Goal: Check status: Check status

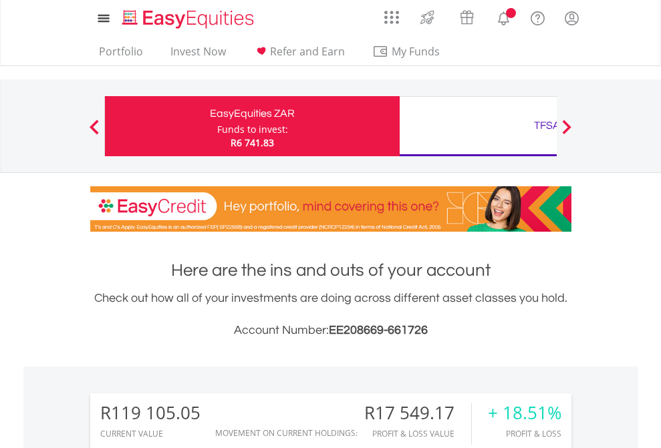
scroll to position [128, 210]
click at [217, 126] on div "Funds to invest:" at bounding box center [252, 129] width 71 height 13
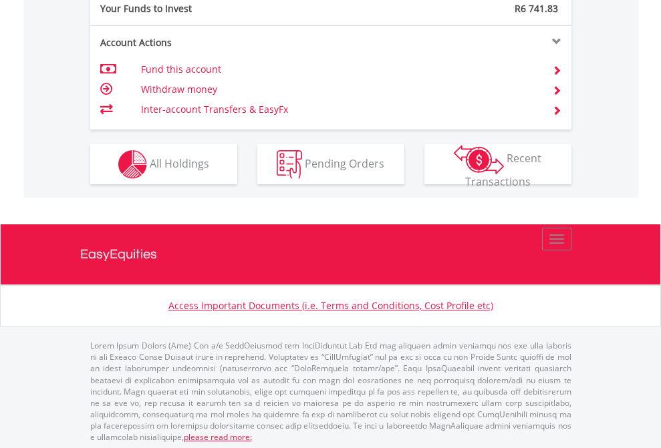
scroll to position [1334, 0]
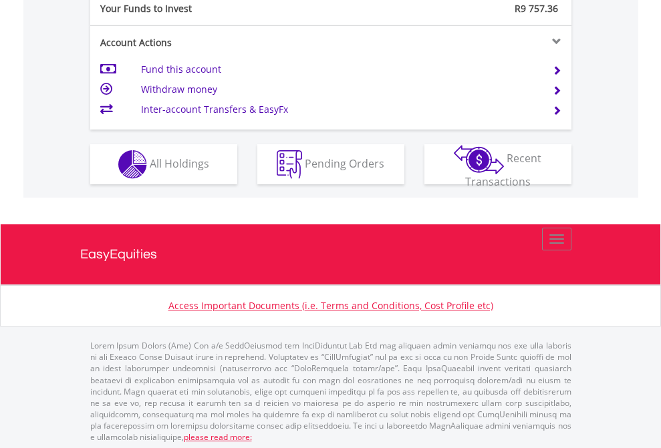
scroll to position [1334, 0]
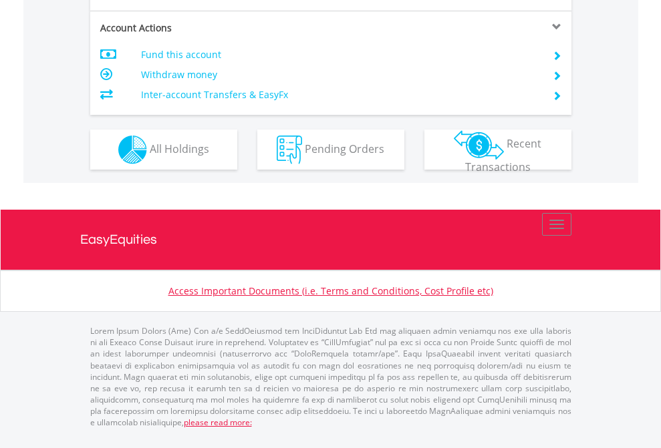
scroll to position [1281, 0]
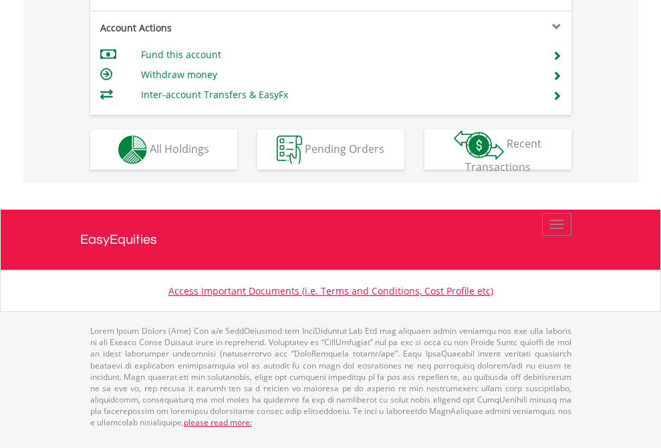
scroll to position [1281, 0]
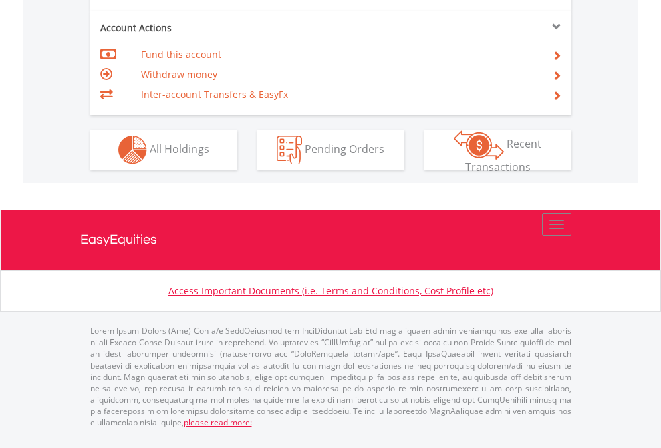
scroll to position [1281, 0]
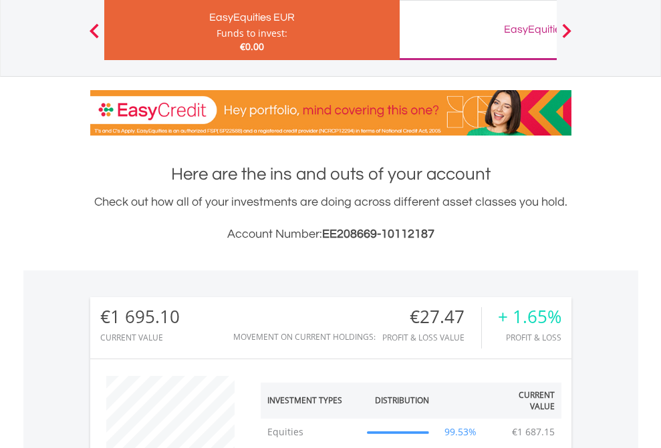
click at [478, 30] on div "EasyEquities GBP" at bounding box center [546, 29] width 279 height 19
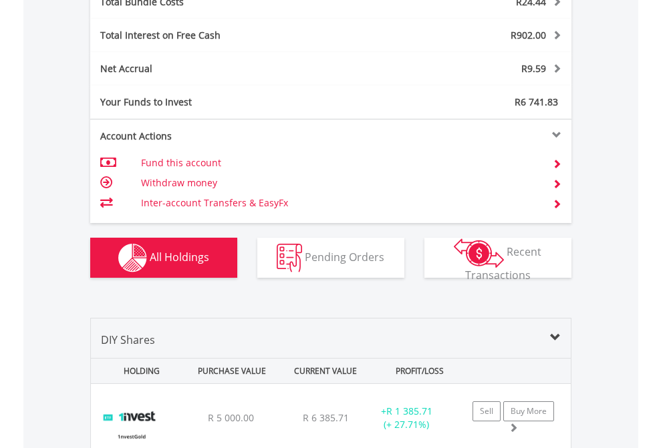
scroll to position [1566, 0]
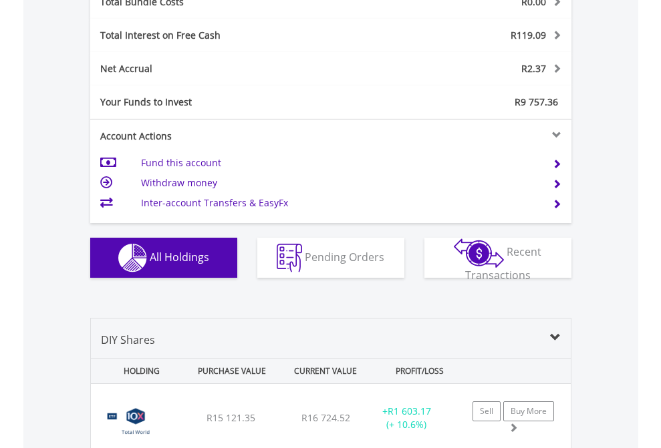
scroll to position [1566, 0]
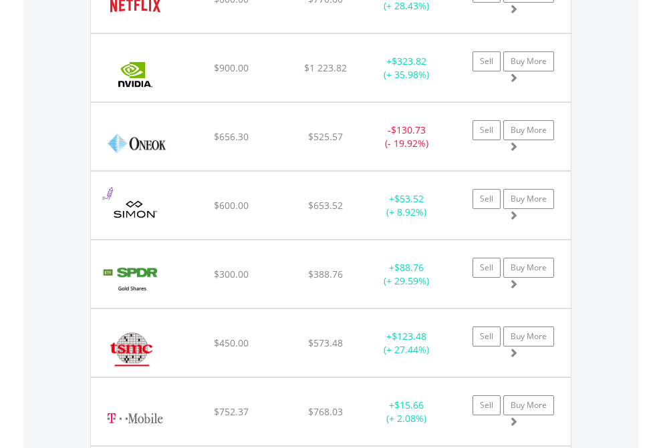
scroll to position [96, 0]
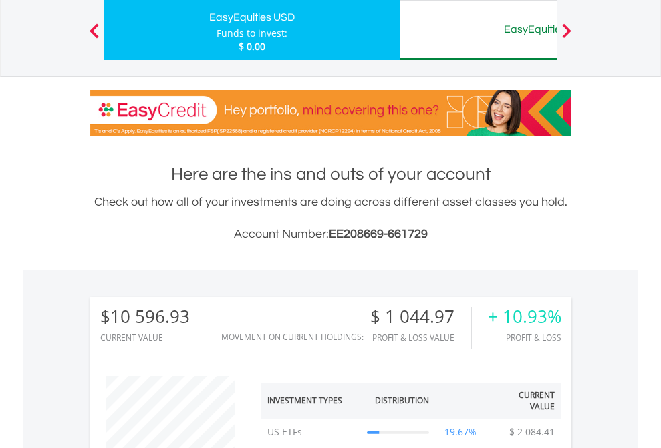
click at [478, 30] on div "EasyEquities AUD" at bounding box center [546, 29] width 279 height 19
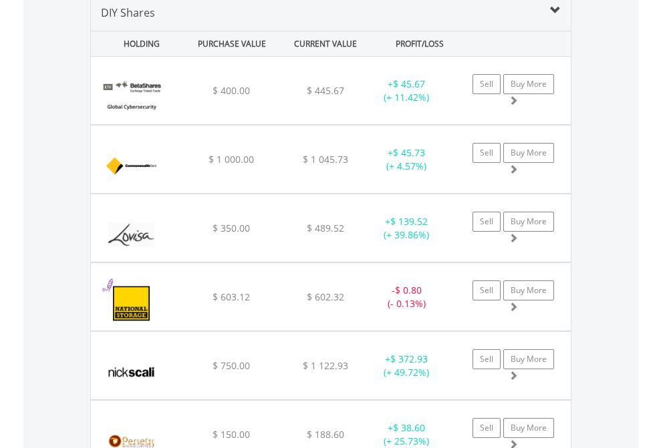
scroll to position [1291, 0]
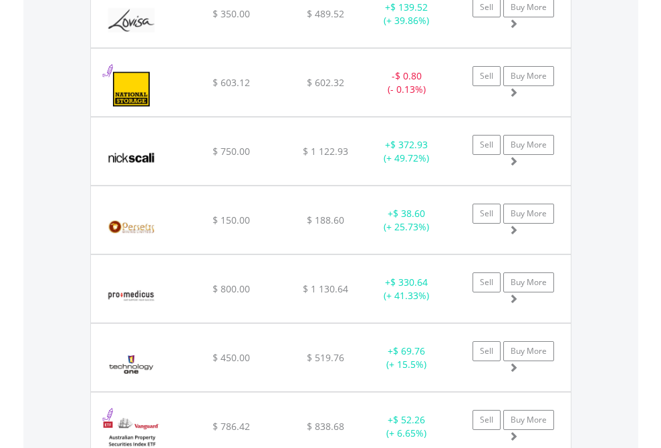
scroll to position [96, 0]
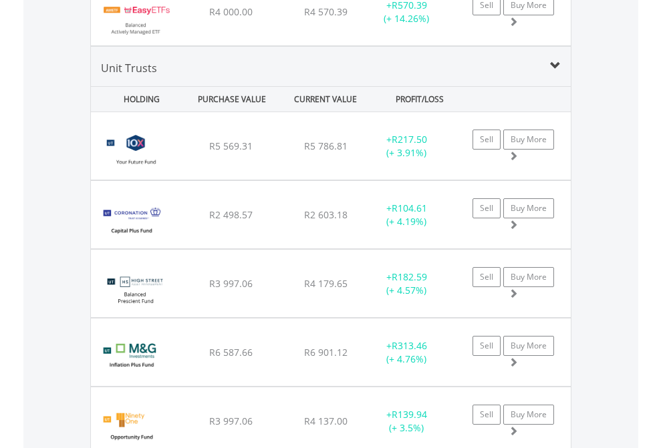
scroll to position [96, 0]
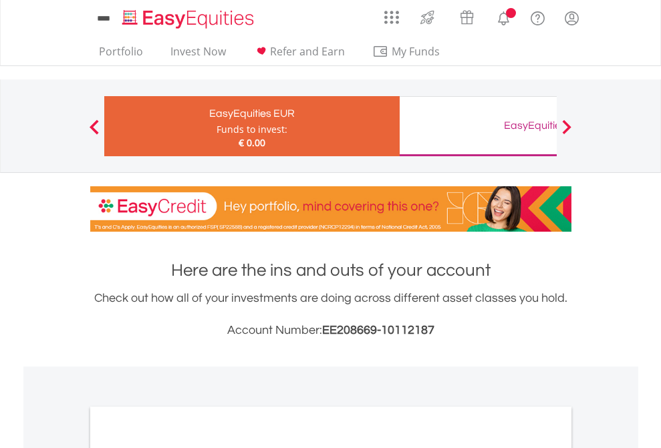
scroll to position [803, 0]
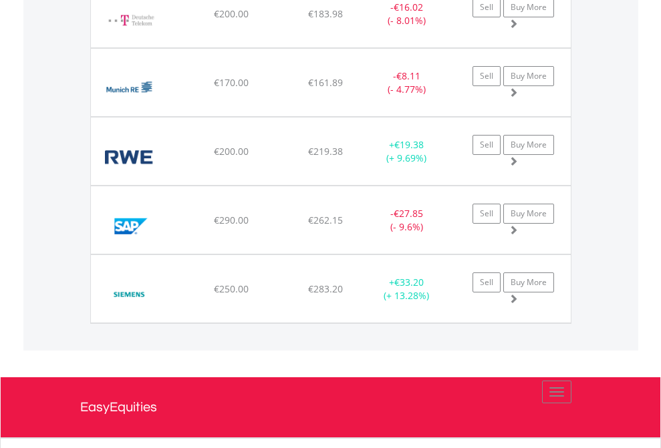
scroll to position [1513, 0]
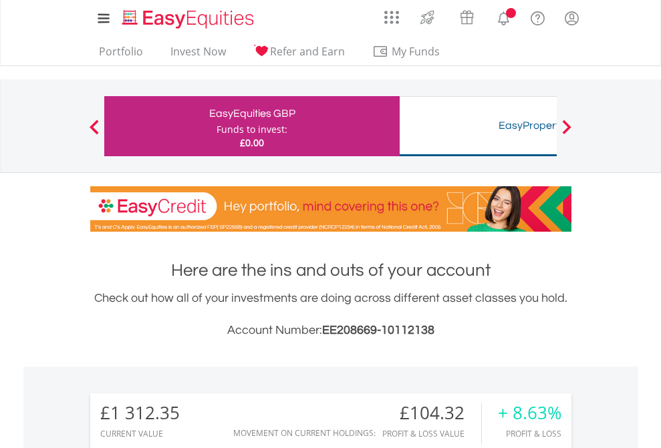
scroll to position [128, 210]
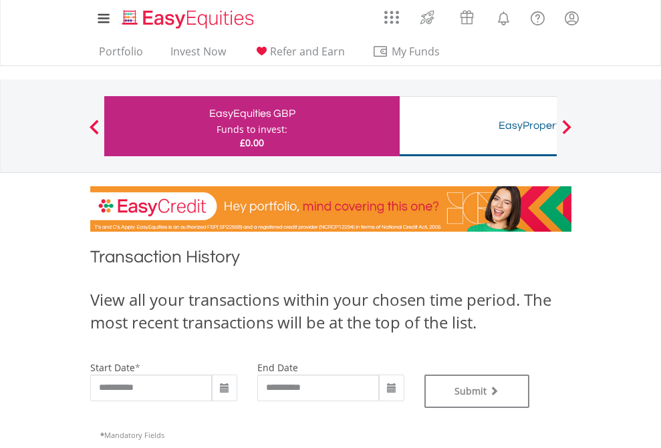
type input "**********"
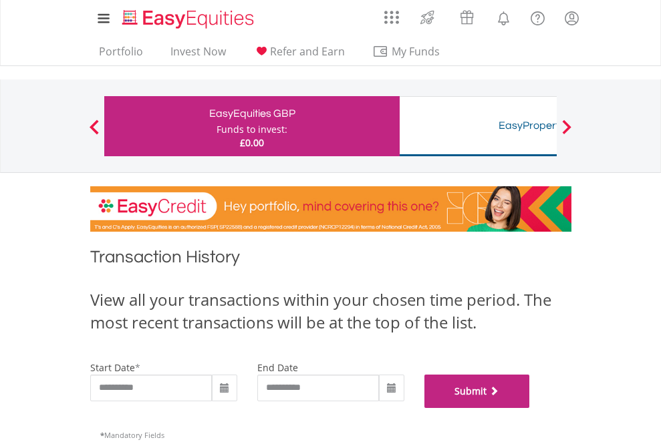
click at [530, 408] on button "Submit" at bounding box center [477, 391] width 106 height 33
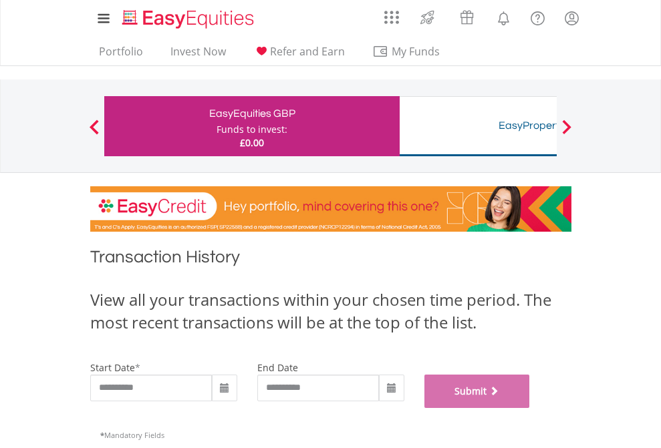
scroll to position [542, 0]
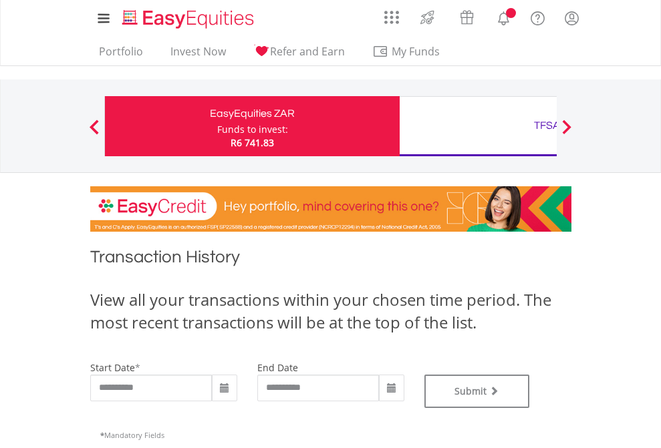
click at [478, 126] on div "TFSA" at bounding box center [546, 125] width 279 height 19
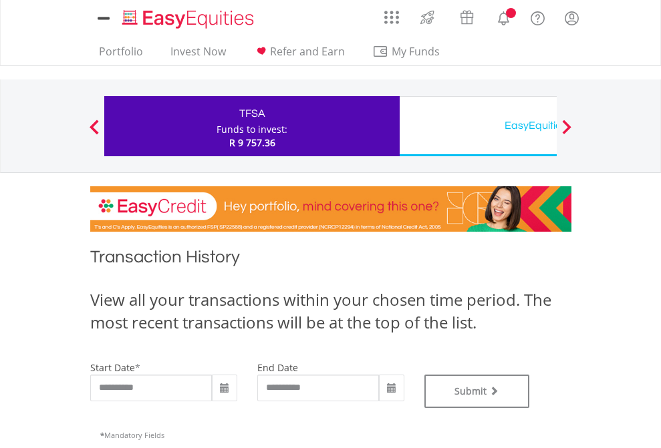
type input "**********"
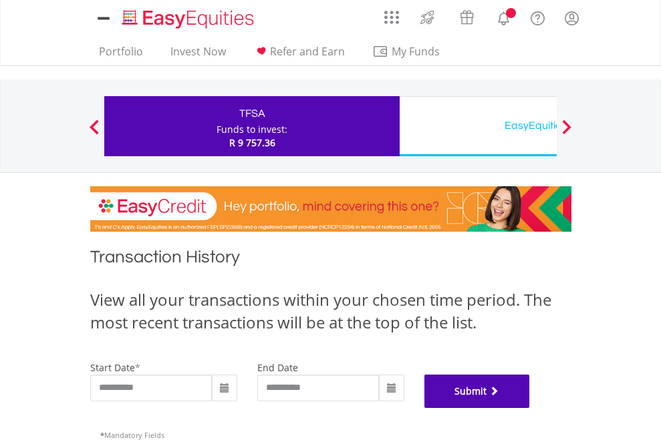
click at [530, 408] on button "Submit" at bounding box center [477, 391] width 106 height 33
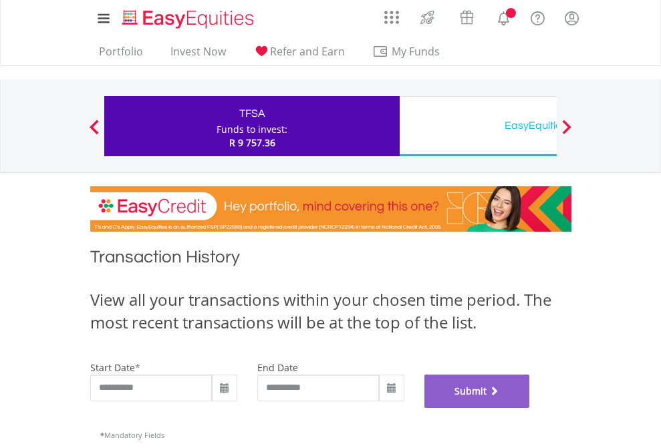
scroll to position [542, 0]
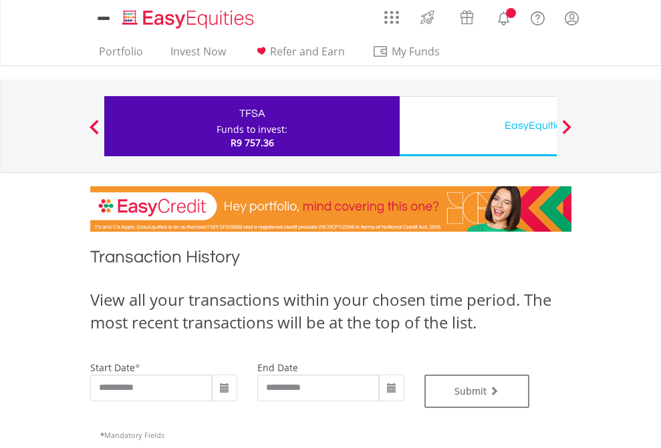
click at [478, 126] on div "EasyEquities USD" at bounding box center [546, 125] width 279 height 19
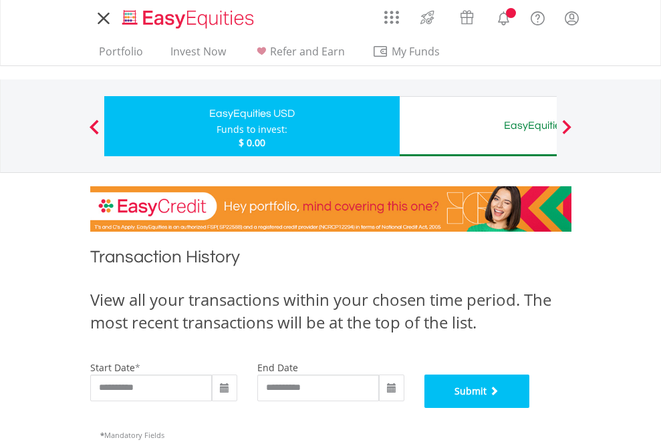
click at [530, 408] on button "Submit" at bounding box center [477, 391] width 106 height 33
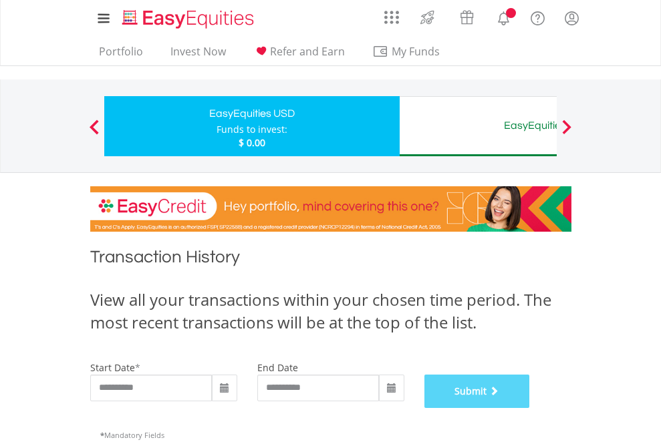
scroll to position [542, 0]
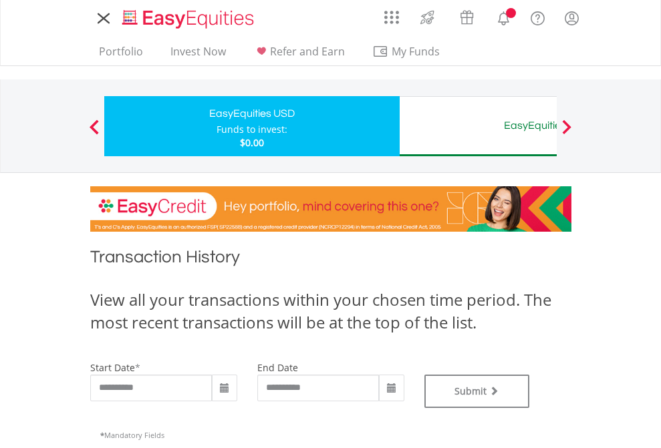
click at [478, 126] on div "EasyEquities AUD" at bounding box center [546, 125] width 279 height 19
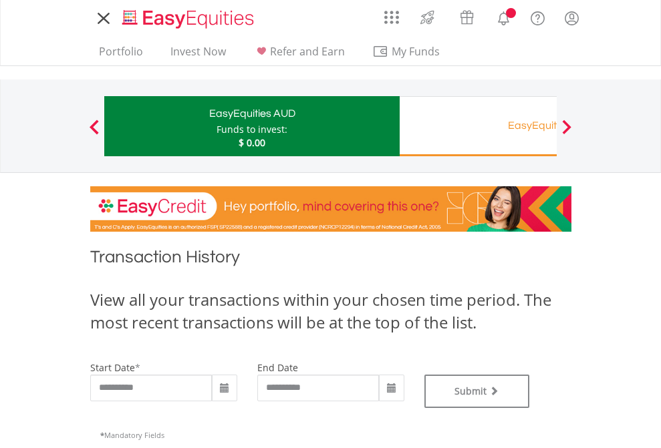
type input "**********"
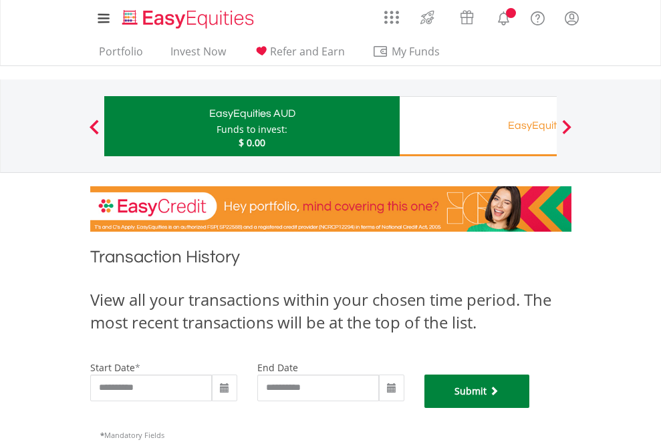
click at [530, 408] on button "Submit" at bounding box center [477, 391] width 106 height 33
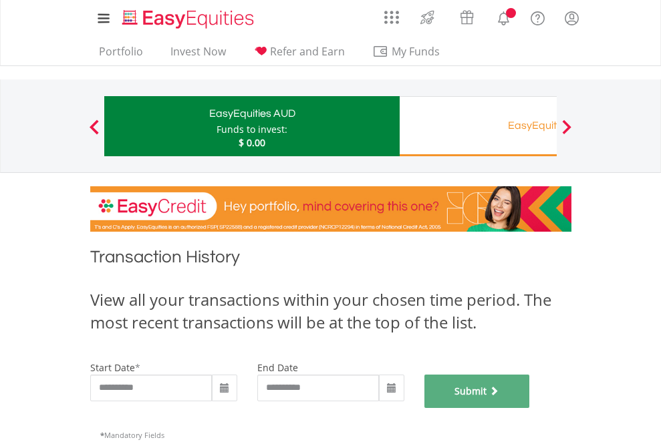
scroll to position [542, 0]
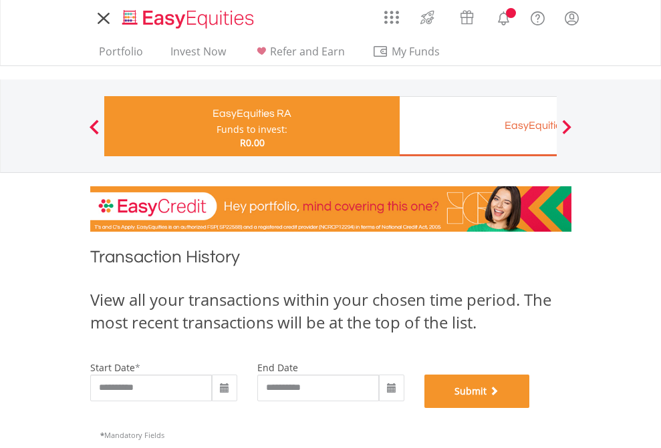
click at [530, 408] on button "Submit" at bounding box center [477, 391] width 106 height 33
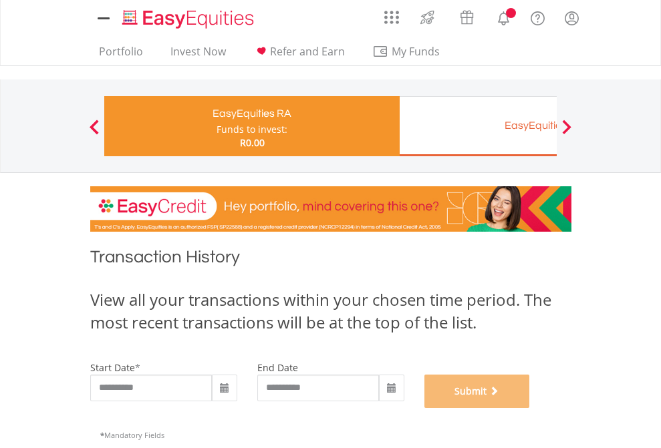
scroll to position [542, 0]
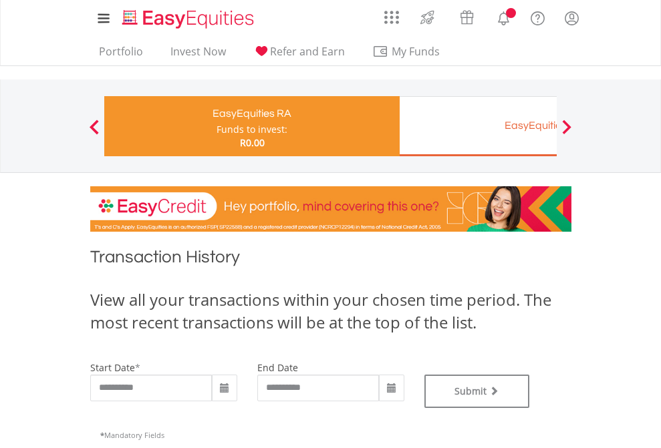
click at [478, 126] on div "EasyEquities EUR" at bounding box center [546, 125] width 279 height 19
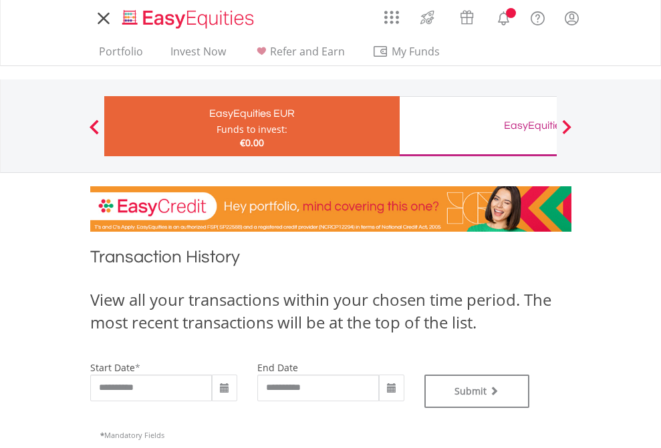
type input "**********"
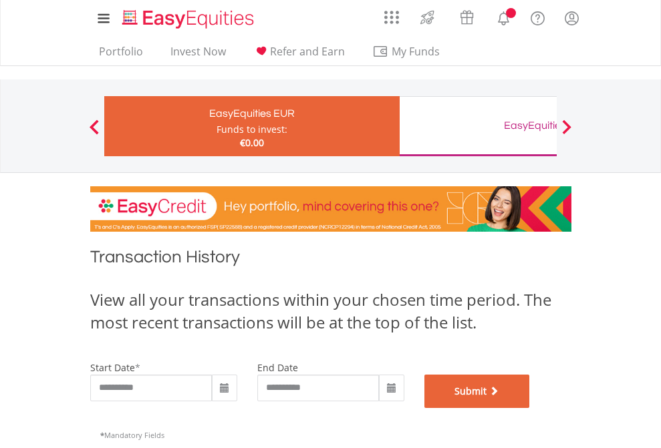
click at [530, 408] on button "Submit" at bounding box center [477, 391] width 106 height 33
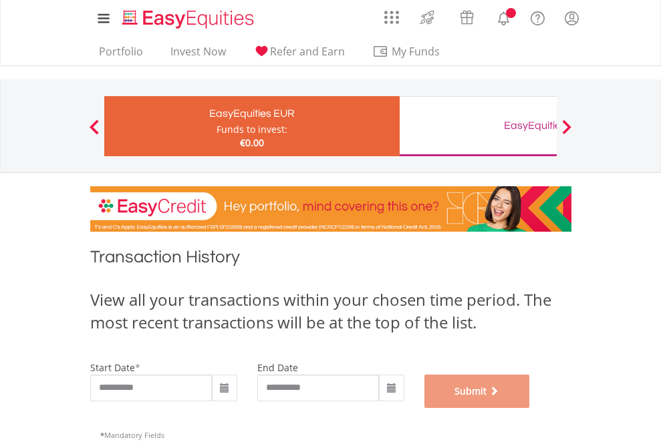
scroll to position [542, 0]
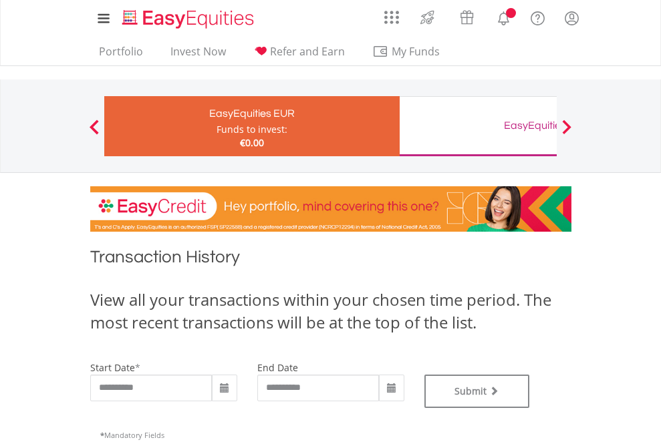
click at [478, 126] on div "EasyEquities GBP" at bounding box center [546, 125] width 279 height 19
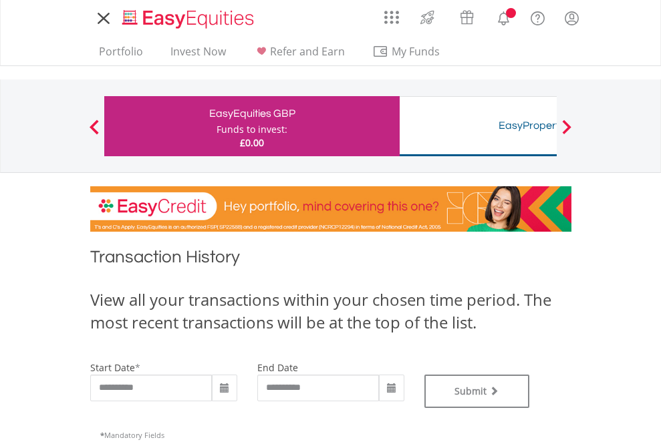
type input "**********"
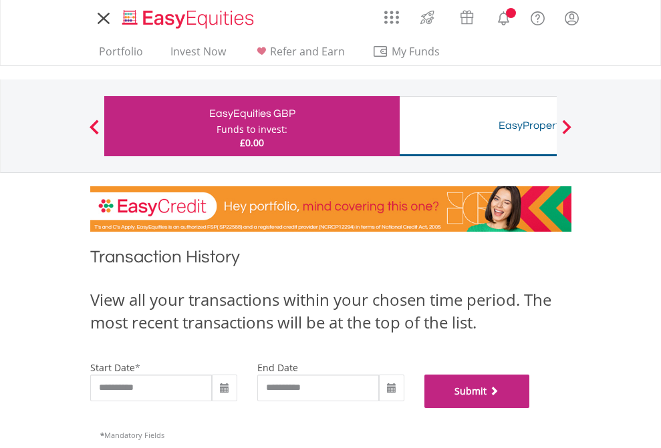
click at [530, 408] on button "Submit" at bounding box center [477, 391] width 106 height 33
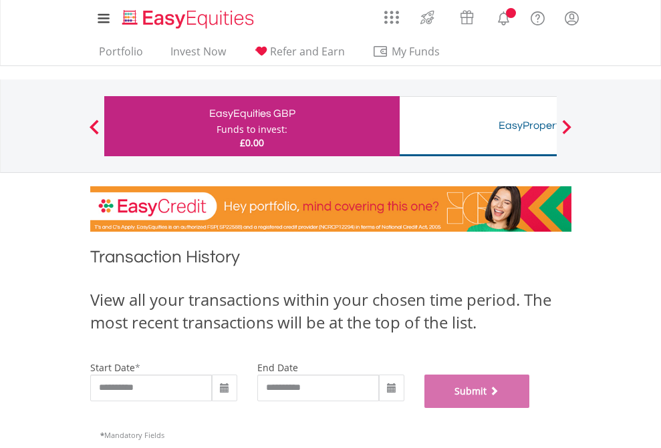
scroll to position [542, 0]
